Goal: Task Accomplishment & Management: Manage account settings

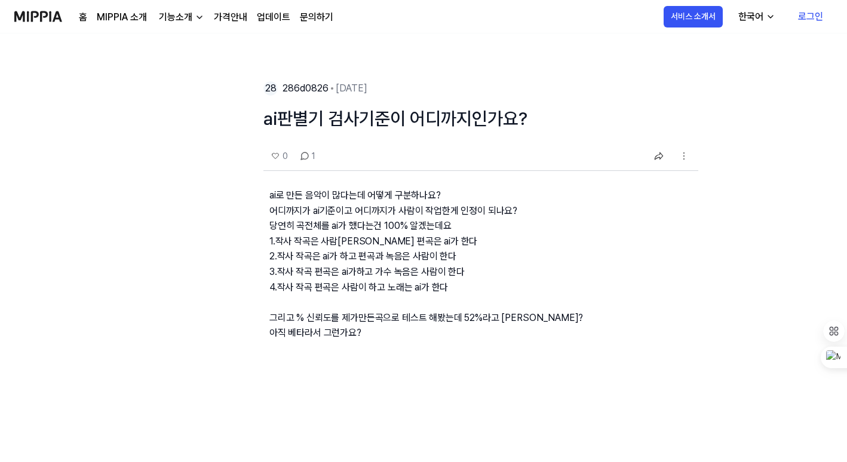
click at [813, 22] on link "로그인" at bounding box center [810, 16] width 44 height 33
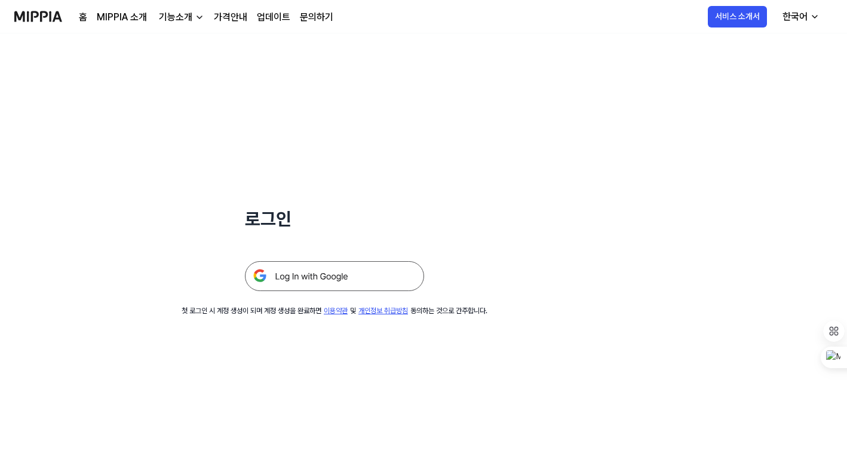
click at [348, 275] on img at bounding box center [334, 276] width 179 height 30
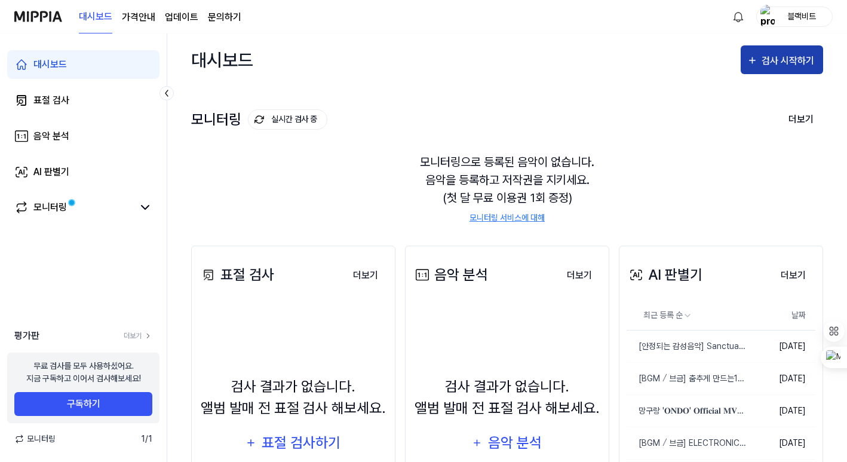
click at [773, 64] on div "검사 시작하기" at bounding box center [789, 61] width 56 height 16
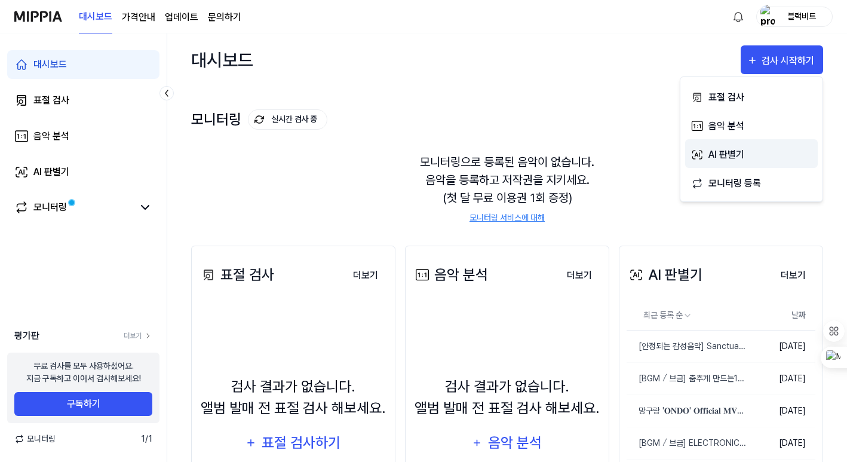
click at [740, 151] on div "AI 판별기" at bounding box center [760, 155] width 104 height 16
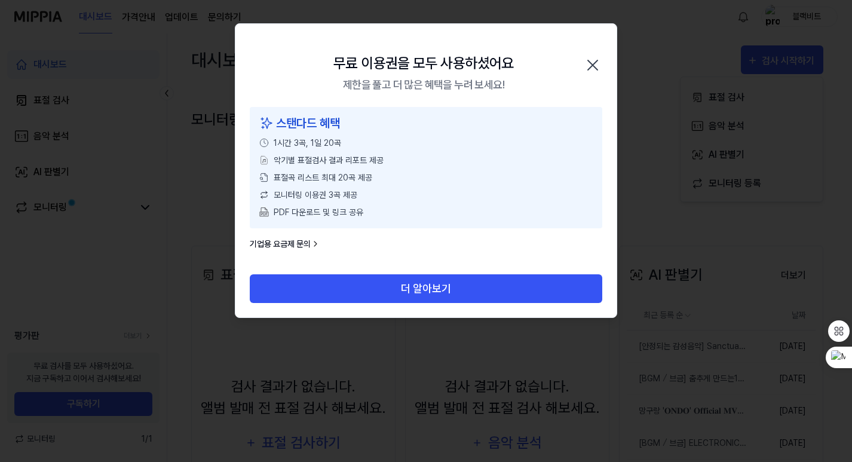
click at [592, 68] on icon "button" at bounding box center [592, 65] width 19 height 19
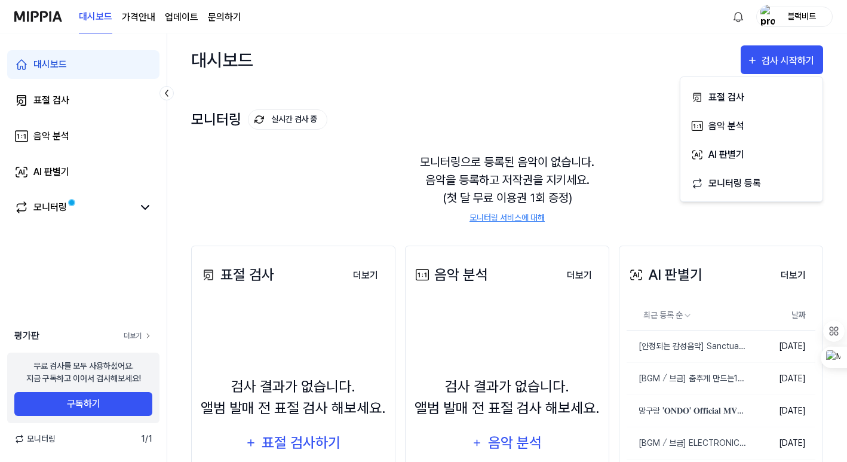
click at [131, 337] on link "더보기" at bounding box center [138, 335] width 29 height 11
